Goal: Transaction & Acquisition: Subscribe to service/newsletter

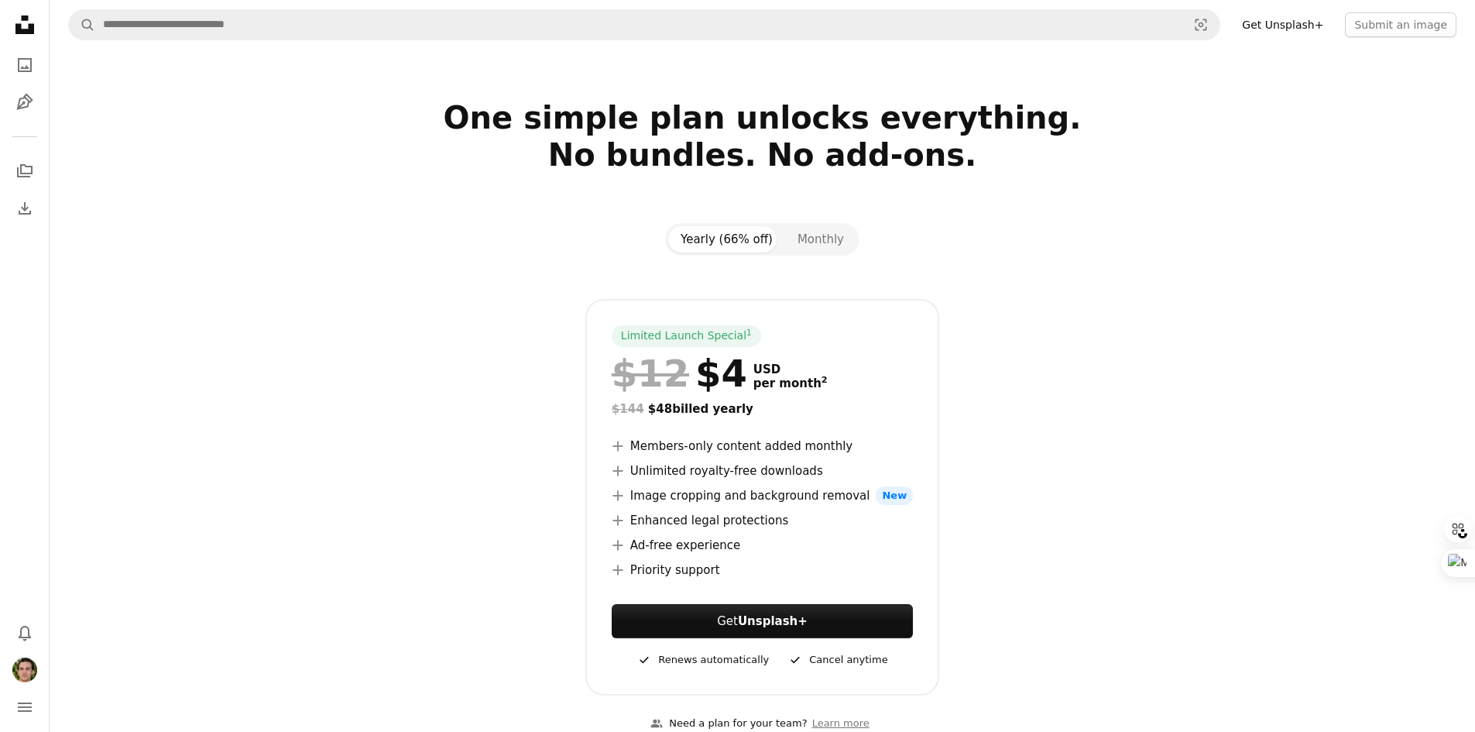
click at [23, 19] on icon at bounding box center [24, 24] width 19 height 19
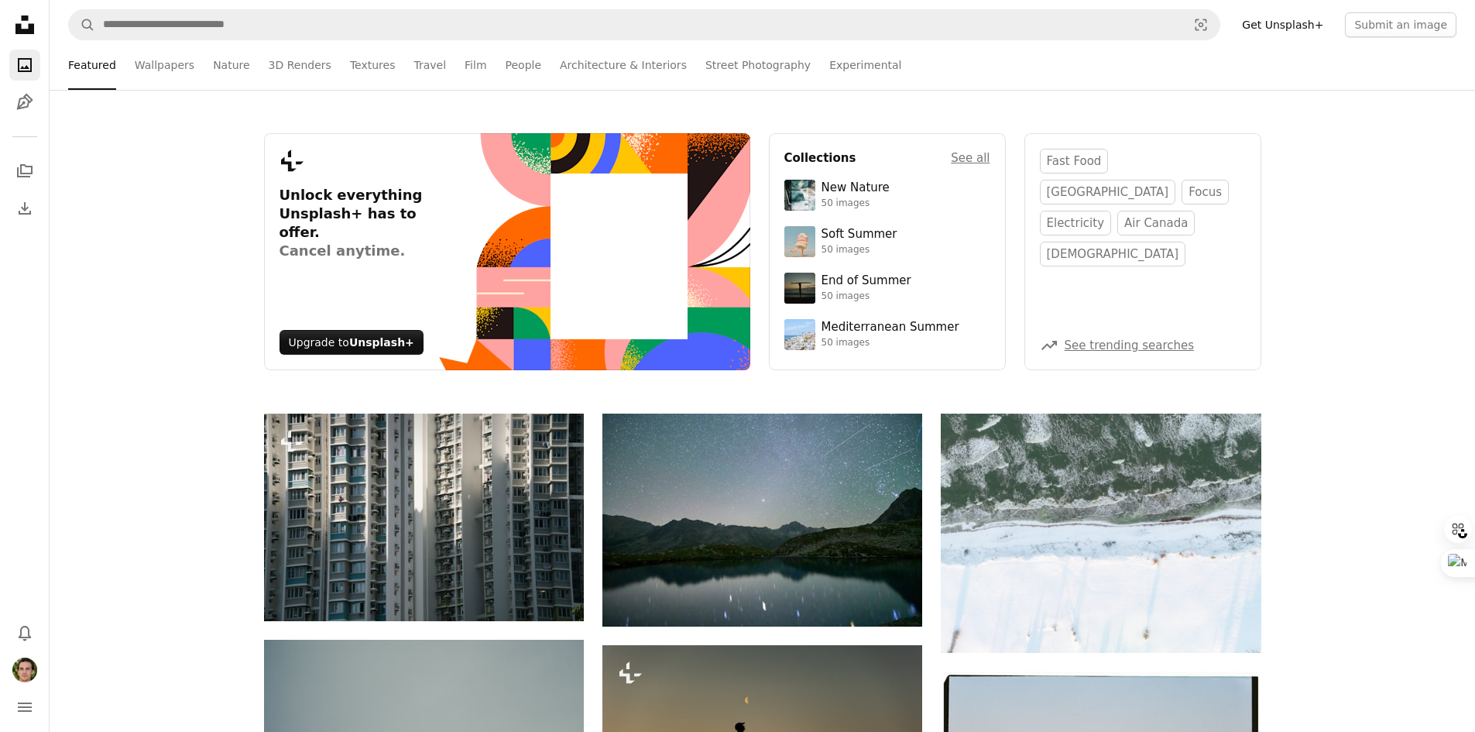
click at [23, 30] on icon at bounding box center [24, 24] width 19 height 19
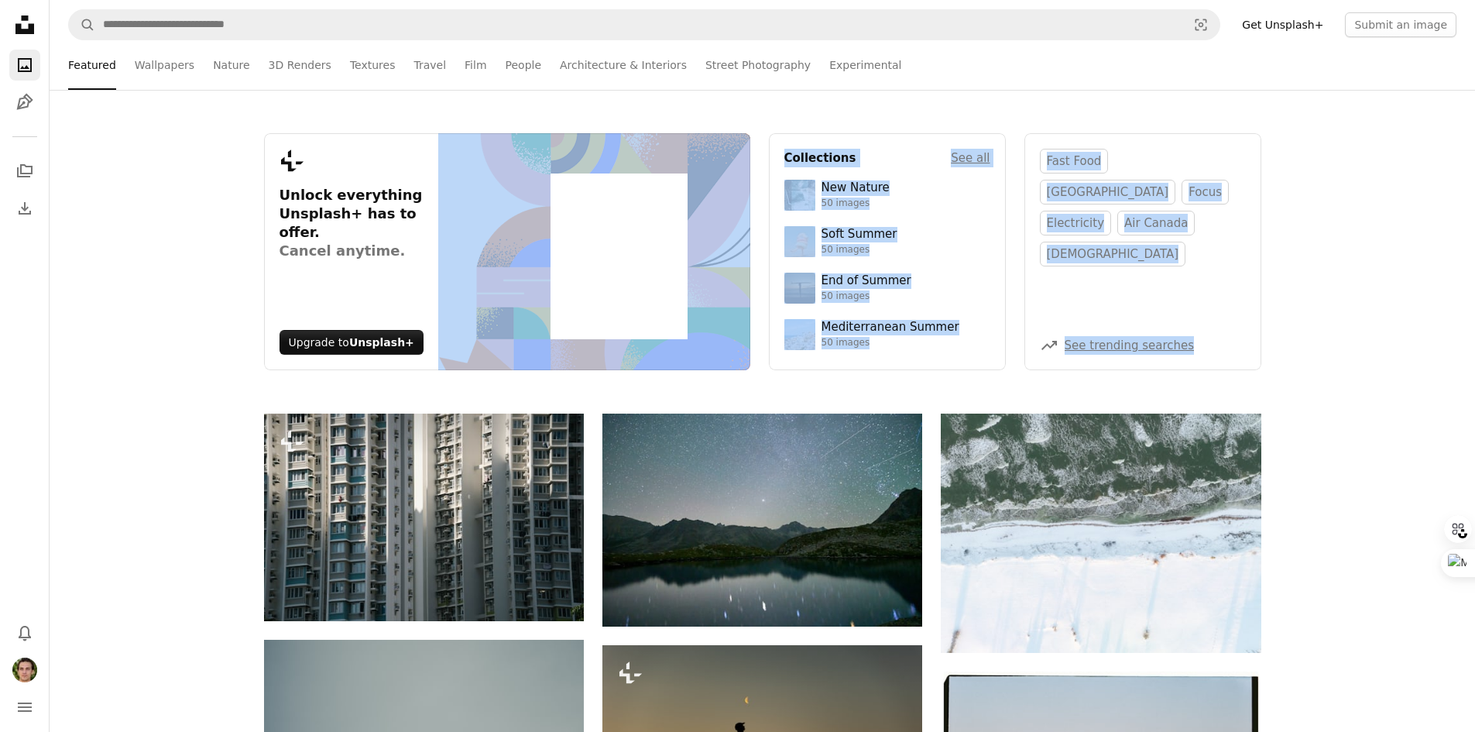
drag, startPoint x: 22, startPoint y: 30, endPoint x: 193, endPoint y: 419, distance: 424.4
click at [1390, 160] on div "Plus sign for Unsplash+ Unlock everything Unsplash+ has to offer. Cancel anytim…" at bounding box center [762, 251] width 1425 height 237
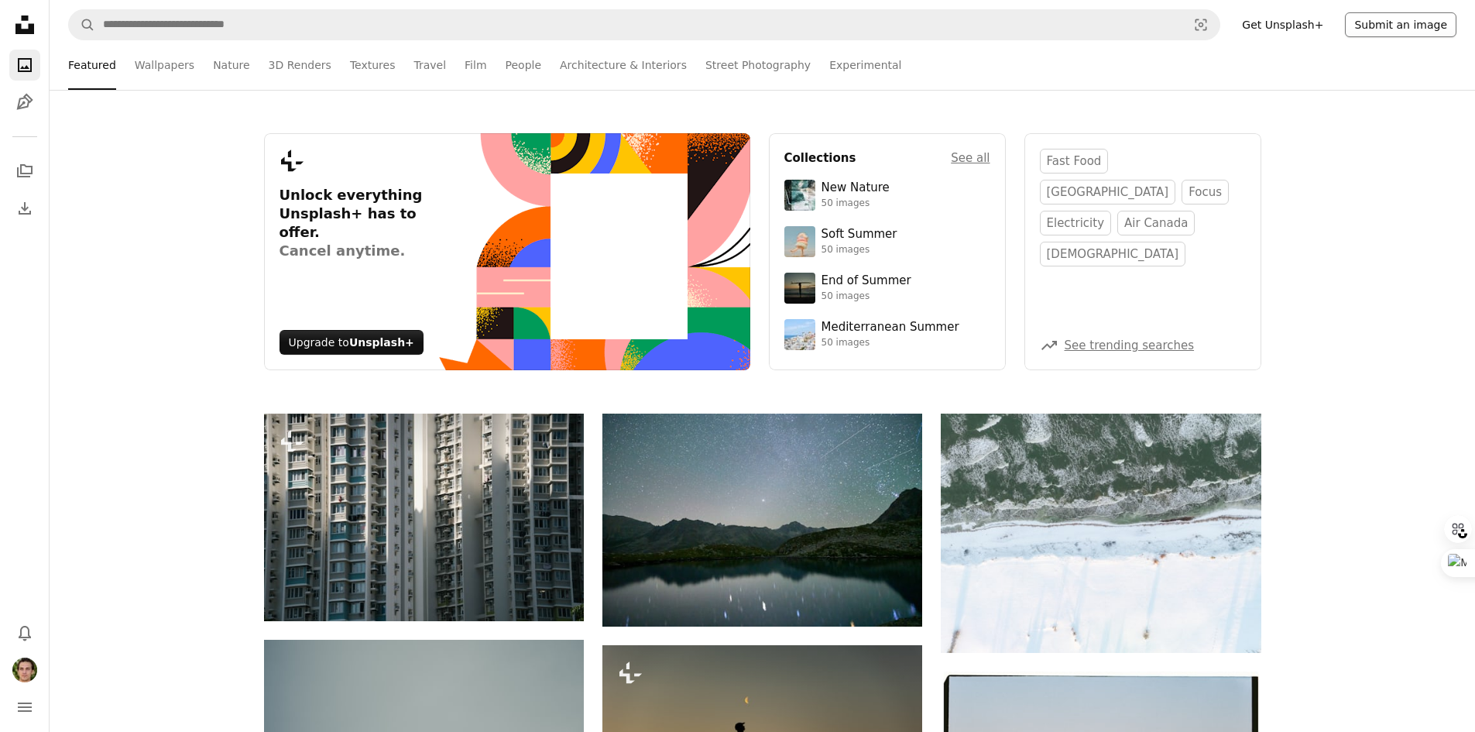
click at [1378, 28] on button "Submit an image" at bounding box center [1400, 24] width 111 height 25
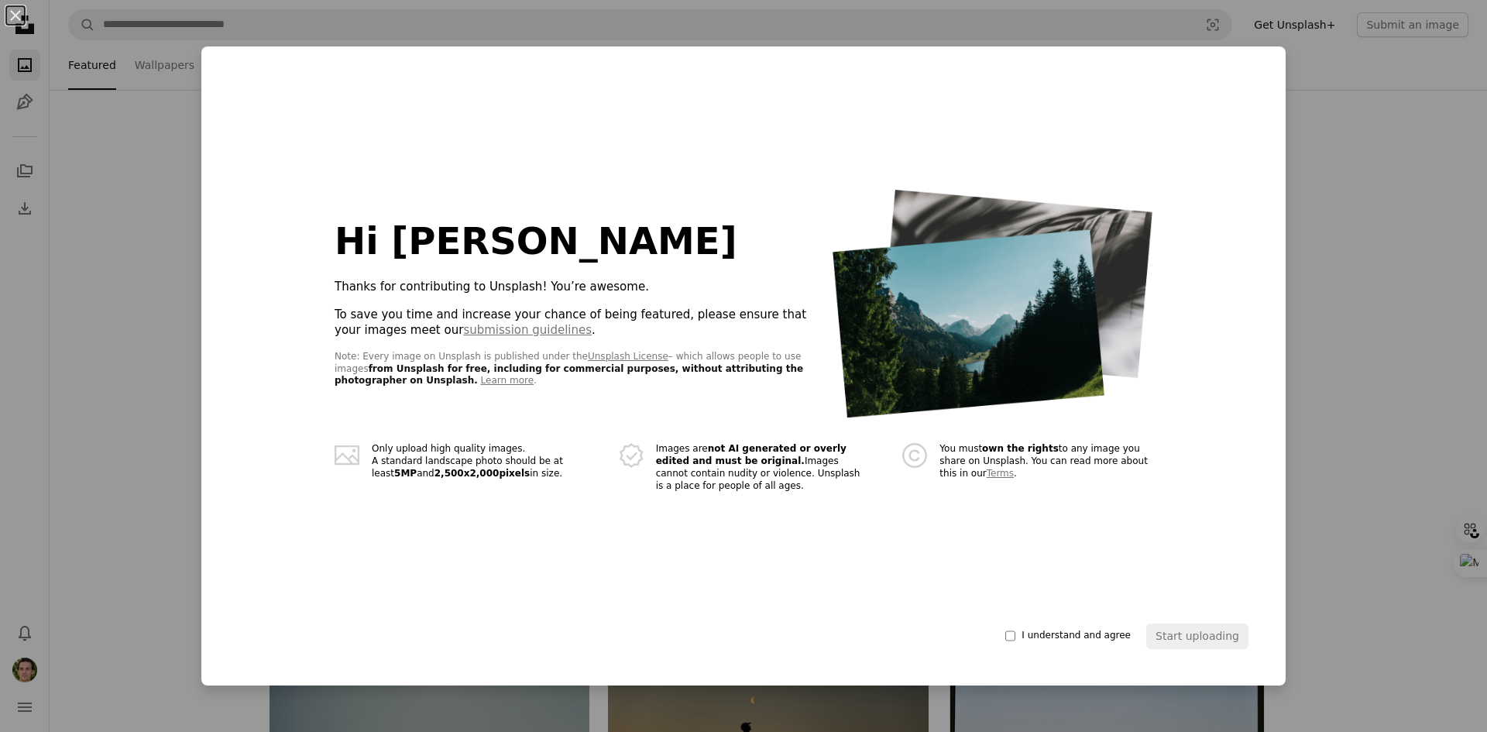
click at [1312, 36] on div "An X shape Hi [PERSON_NAME] 👋 Thanks for contributing to Unsplash! You’re aweso…" at bounding box center [743, 366] width 1487 height 732
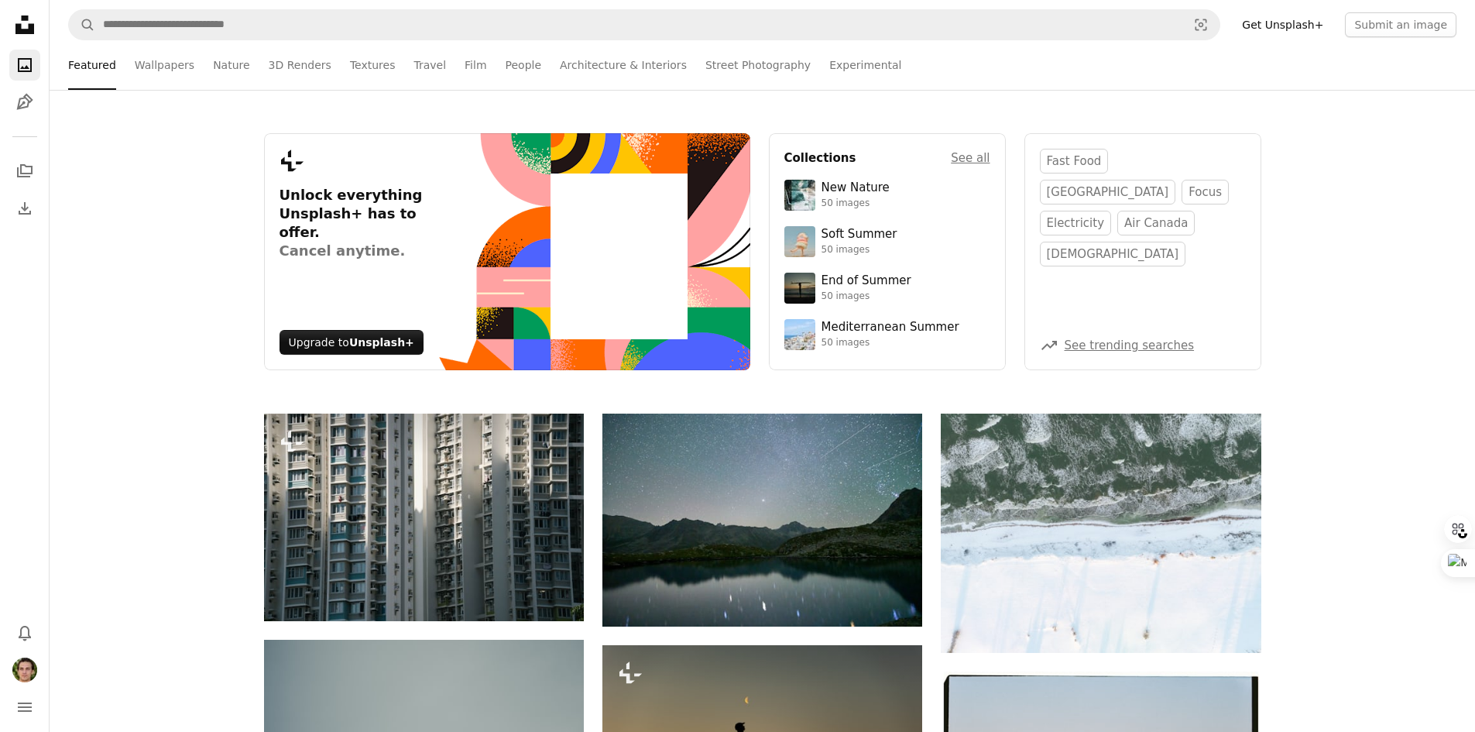
click at [1298, 21] on link "Get Unsplash+" at bounding box center [1283, 24] width 100 height 25
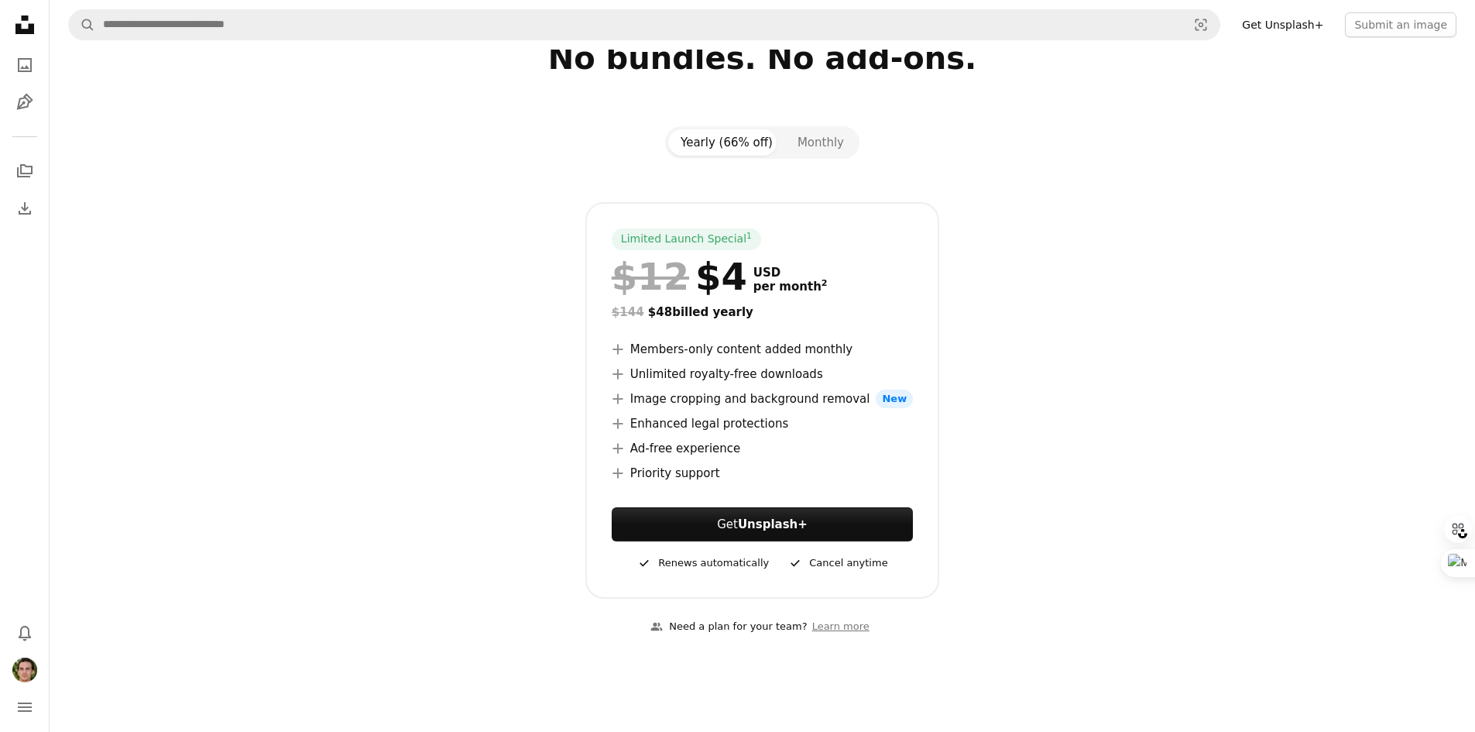
scroll to position [232, 0]
